Goal: Task Accomplishment & Management: Use online tool/utility

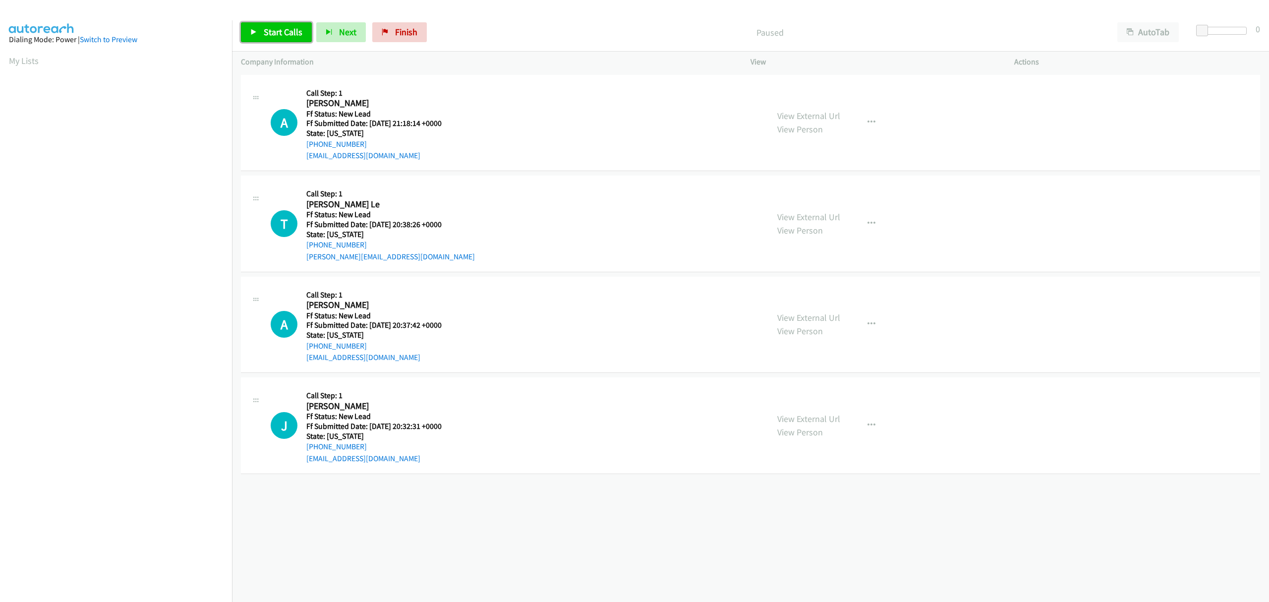
click at [276, 32] on span "Start Calls" at bounding box center [283, 31] width 39 height 11
click at [258, 34] on link "Pause" at bounding box center [268, 32] width 55 height 20
click at [385, 30] on icon at bounding box center [385, 32] width 7 height 7
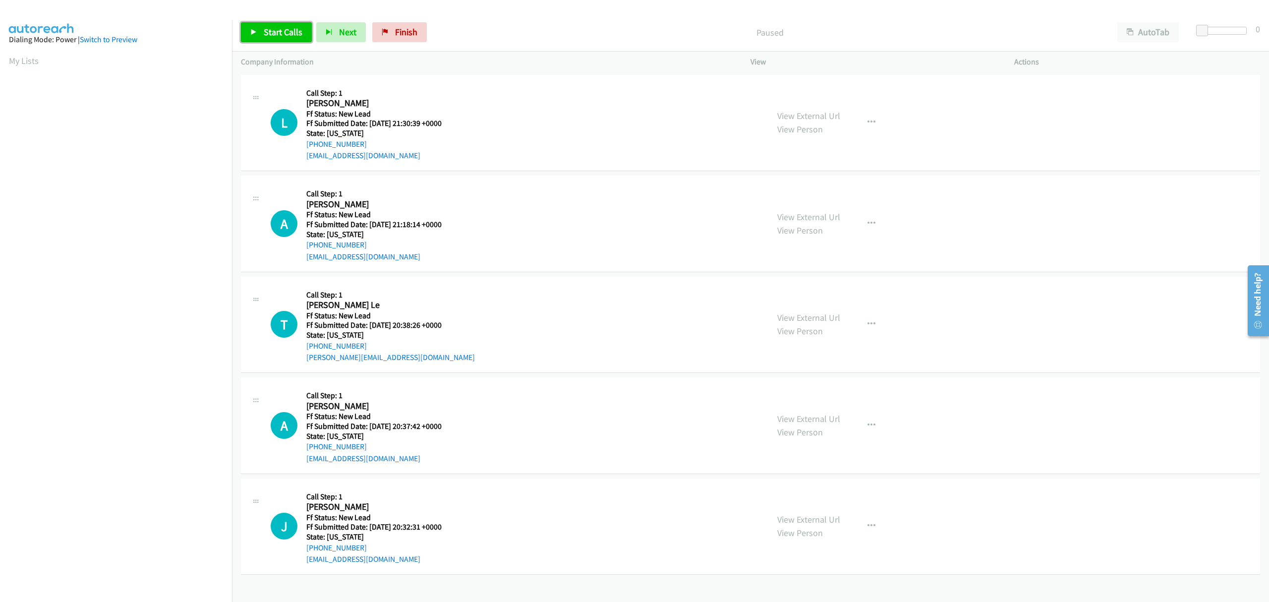
click at [264, 35] on span "Start Calls" at bounding box center [283, 31] width 39 height 11
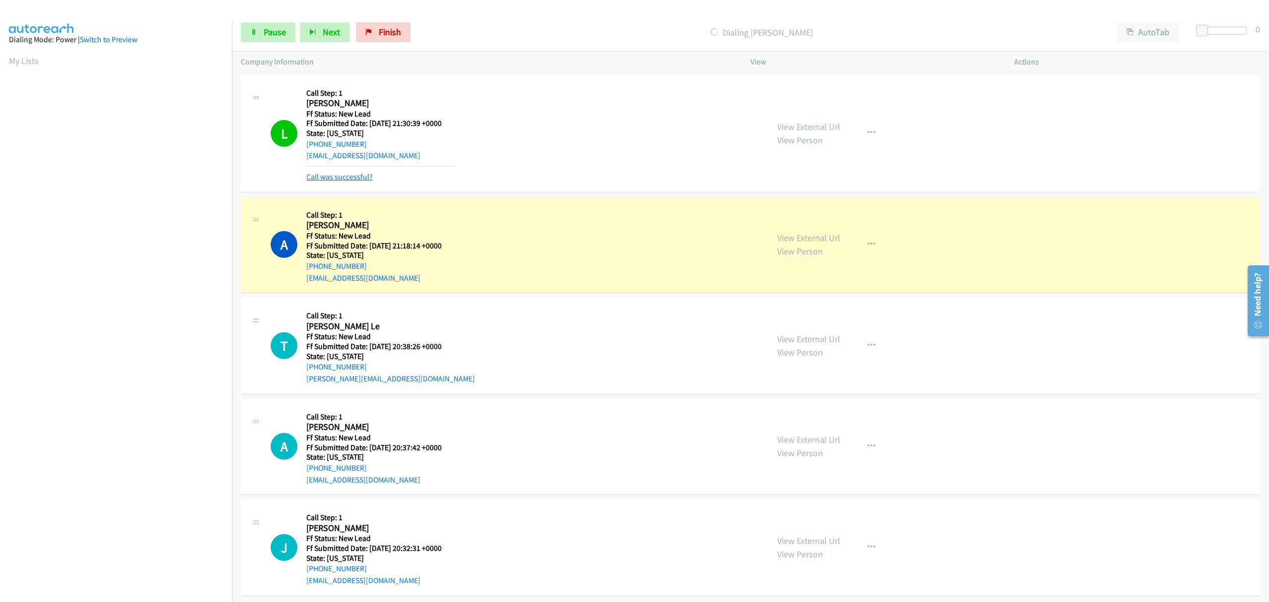
click at [353, 178] on link "Call was successful?" at bounding box center [339, 176] width 66 height 9
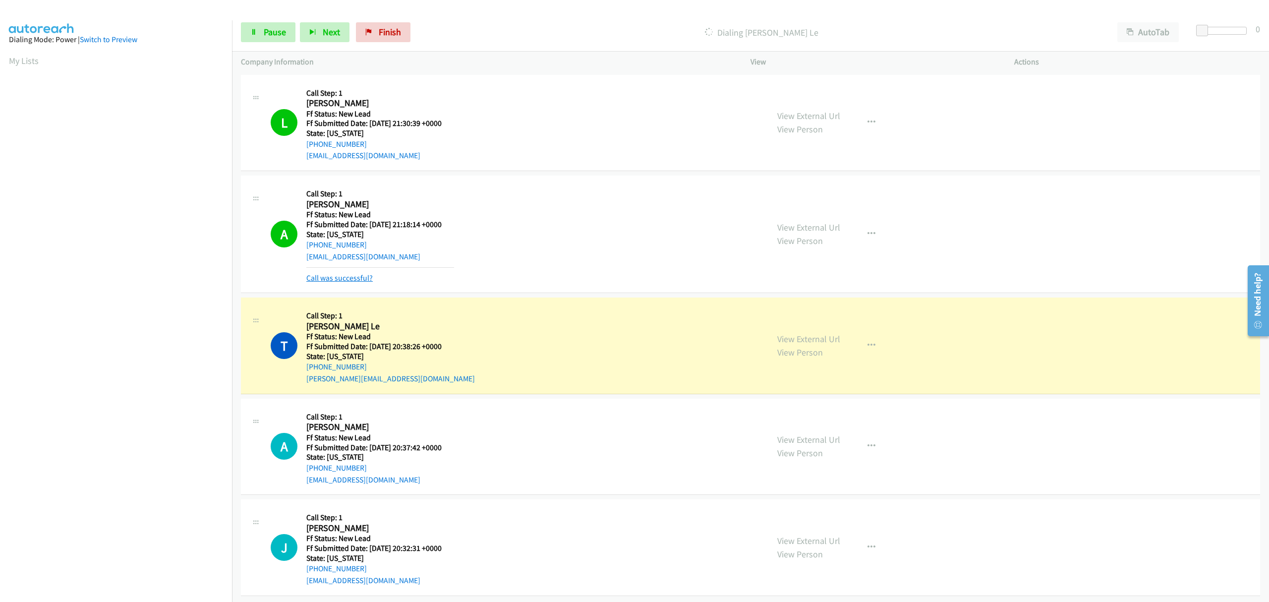
click at [334, 273] on link "Call was successful?" at bounding box center [339, 277] width 66 height 9
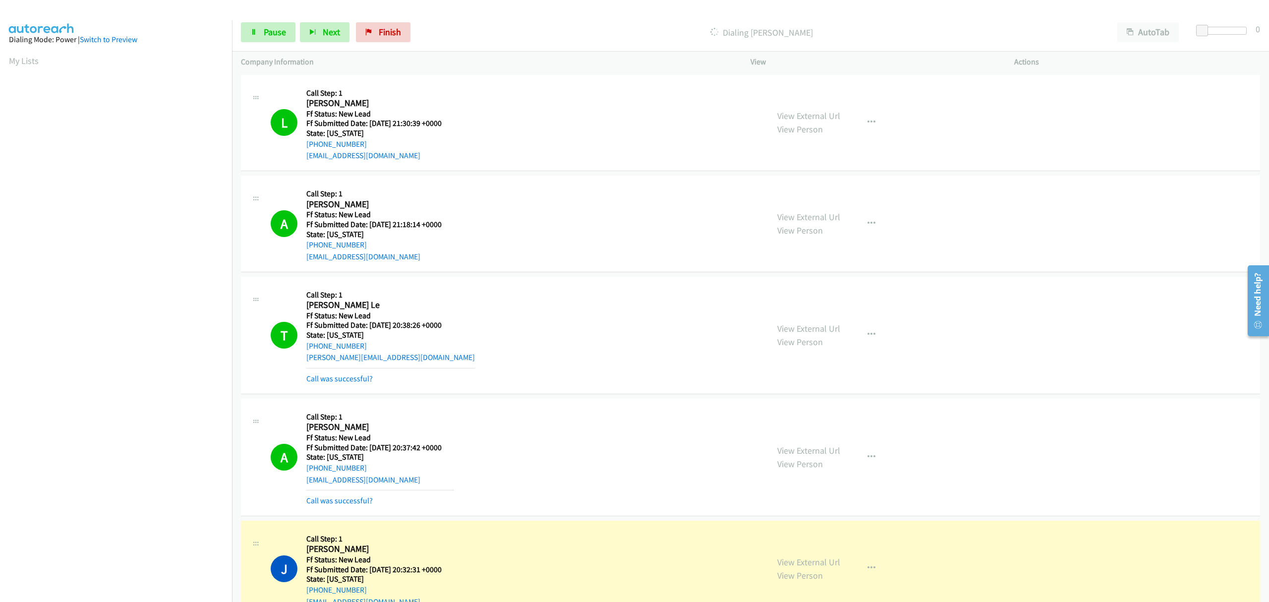
scroll to position [132, 0]
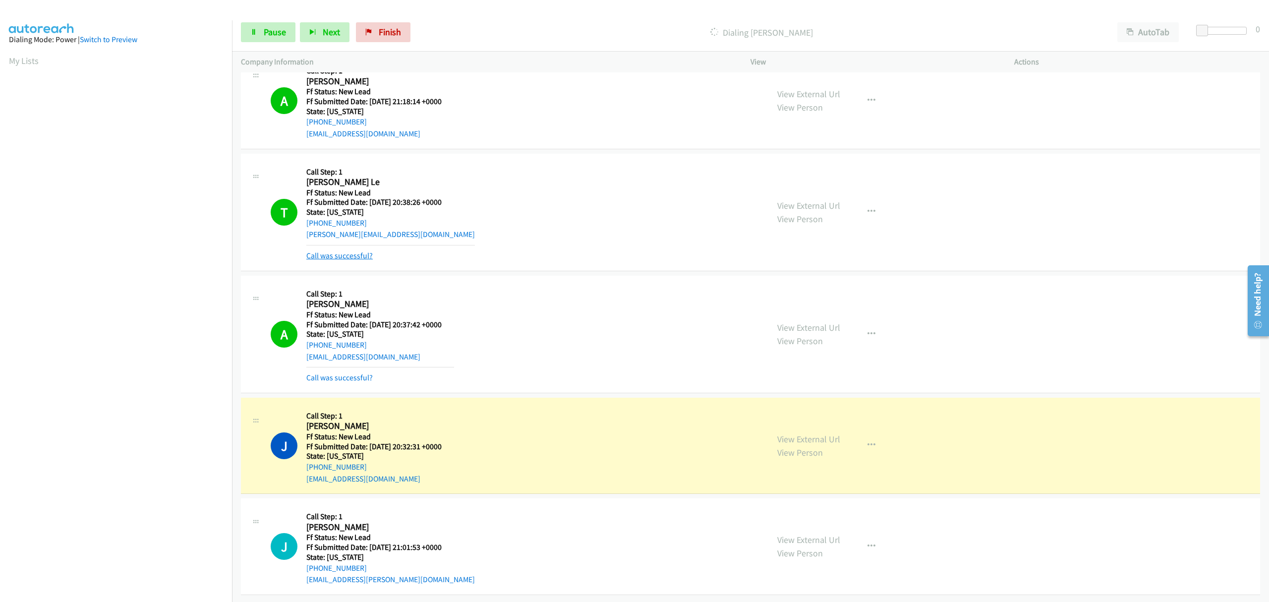
click at [352, 251] on link "Call was successful?" at bounding box center [339, 255] width 66 height 9
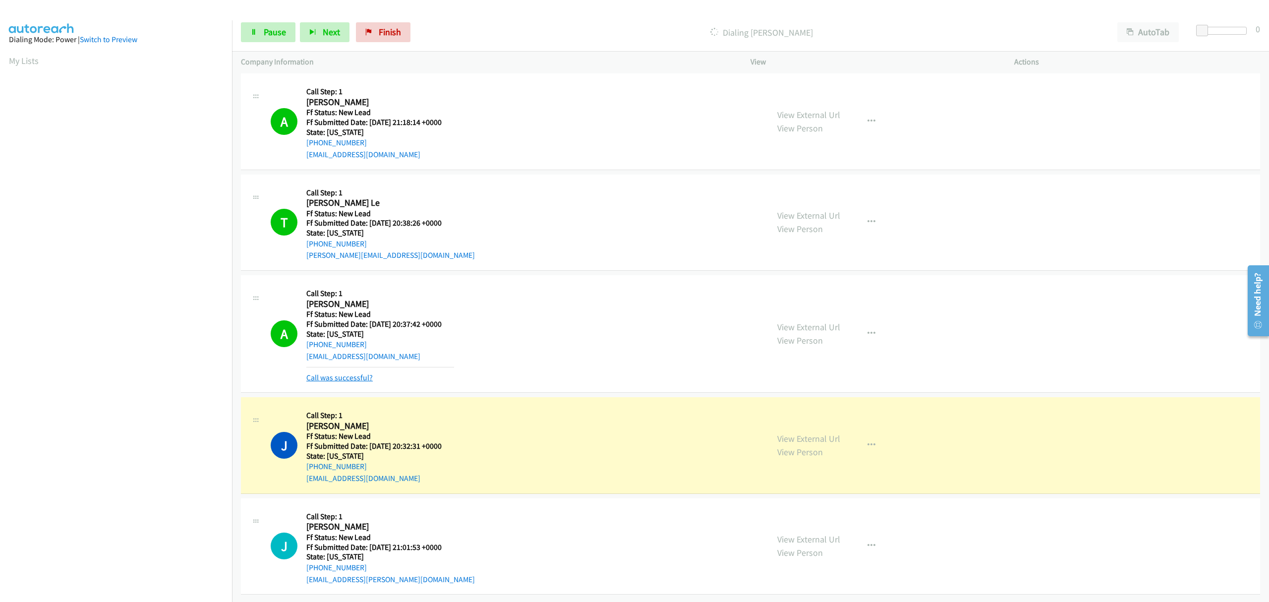
click at [357, 373] on link "Call was successful?" at bounding box center [339, 377] width 66 height 9
click at [363, 373] on link "Call was successful?" at bounding box center [339, 377] width 66 height 9
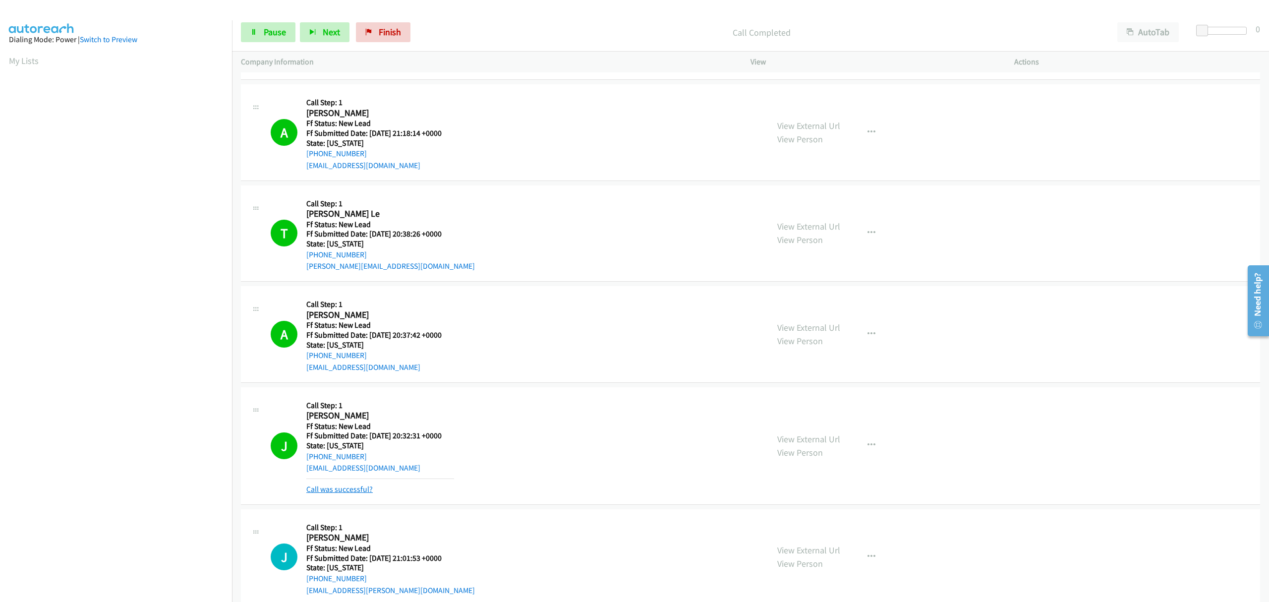
click at [363, 491] on link "Call was successful?" at bounding box center [339, 488] width 66 height 9
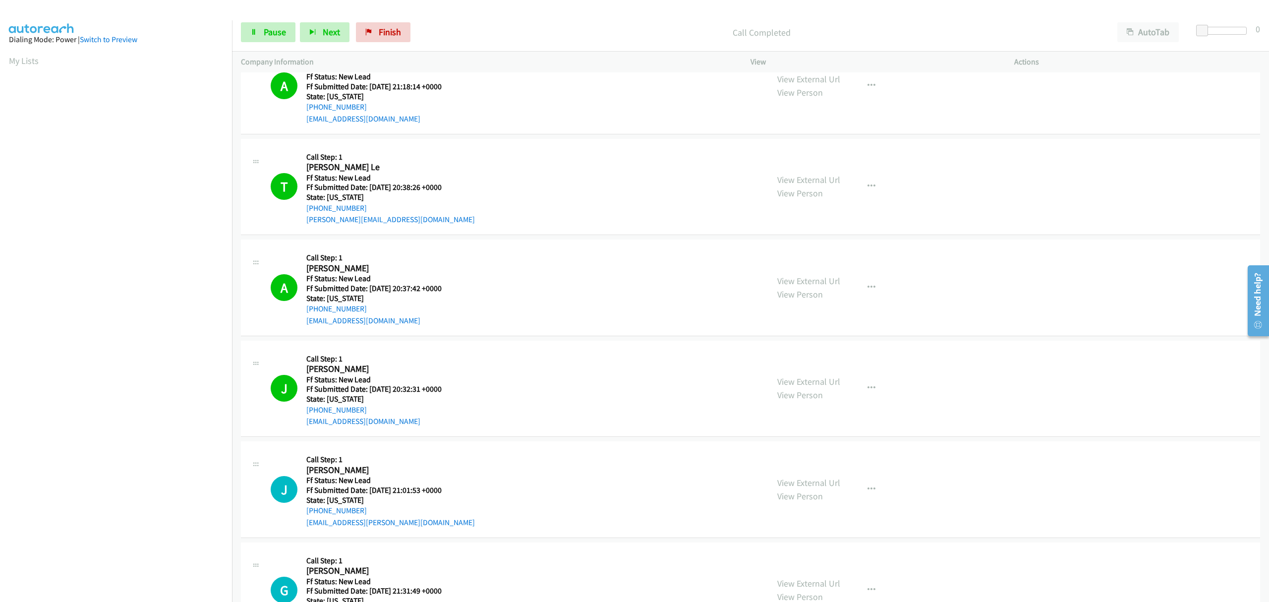
scroll to position [192, 0]
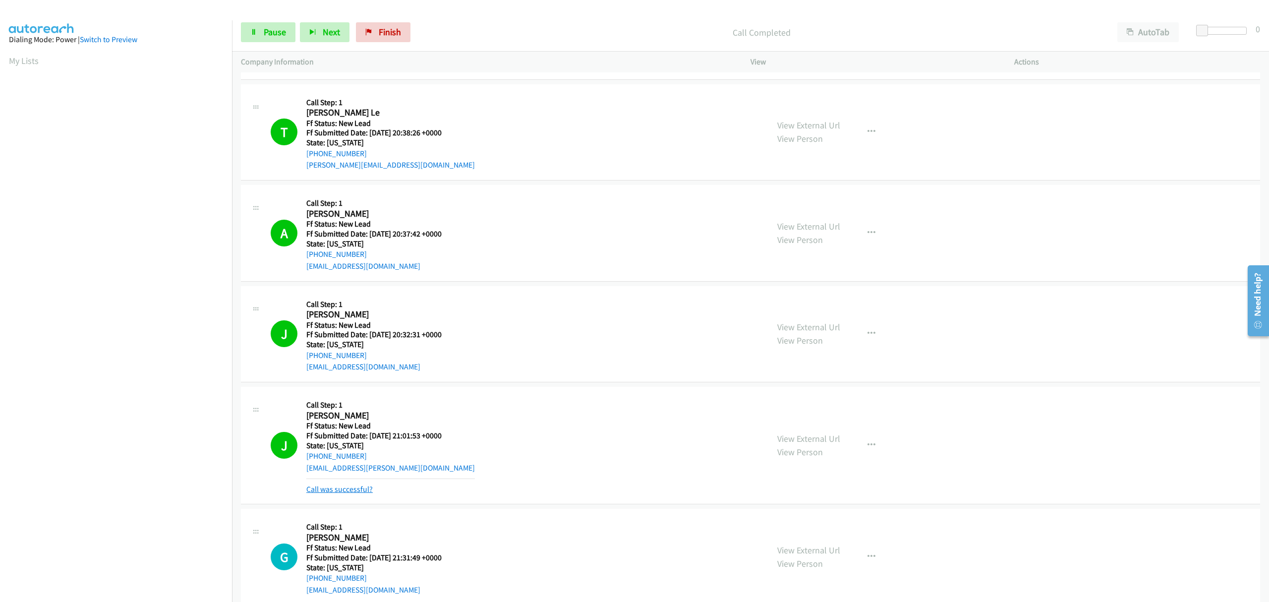
click at [350, 490] on link "Call was successful?" at bounding box center [339, 488] width 66 height 9
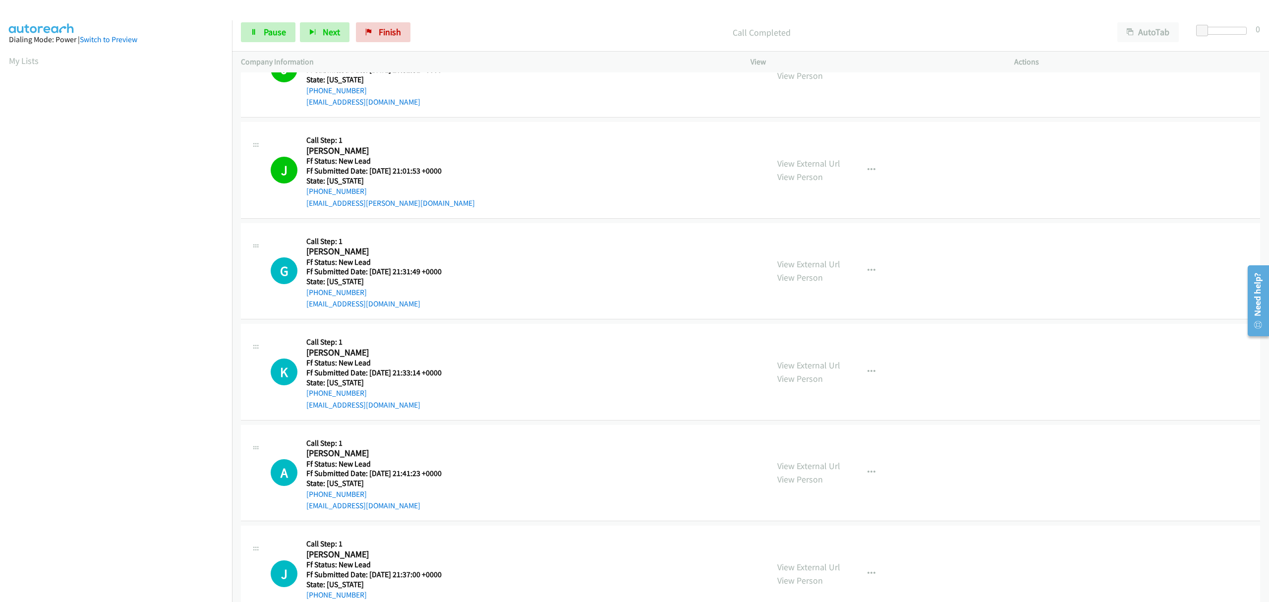
scroll to position [456, 0]
click at [269, 32] on span "Pause" at bounding box center [275, 31] width 22 height 11
click at [395, 32] on span "Finish" at bounding box center [406, 31] width 22 height 11
